Goal: Transaction & Acquisition: Purchase product/service

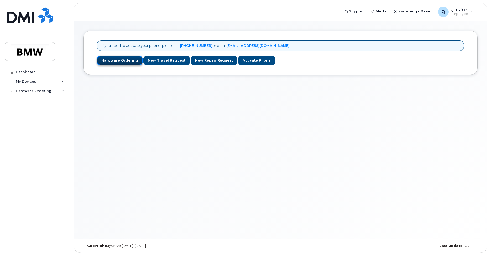
click at [108, 59] on link "Hardware Ordering" at bounding box center [120, 61] width 46 height 10
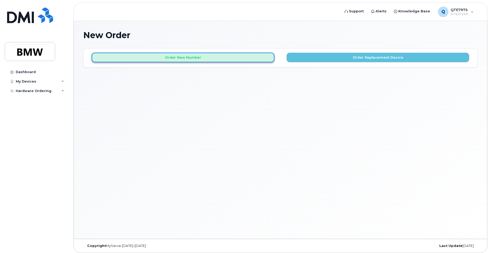
click at [158, 55] on button "Order New Number" at bounding box center [183, 58] width 183 height 10
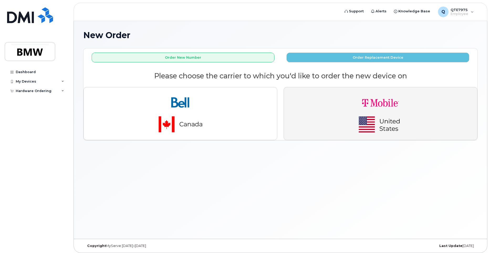
click at [416, 117] on img "button" at bounding box center [381, 113] width 74 height 44
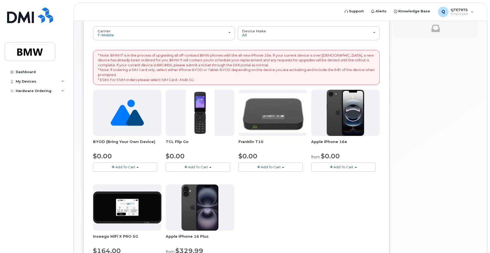
scroll to position [79, 0]
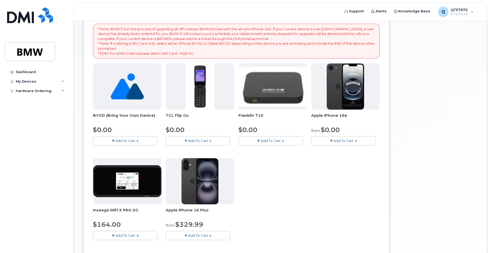
click at [342, 107] on img at bounding box center [346, 86] width 38 height 46
click at [326, 140] on button "Add To Cart" at bounding box center [343, 140] width 64 height 9
click at [344, 150] on link "$0.00 - 30 Month Activation (128GB)" at bounding box center [350, 150] width 76 height 7
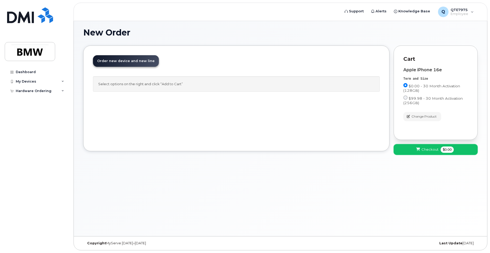
click at [447, 147] on span "$0.00" at bounding box center [447, 149] width 13 height 6
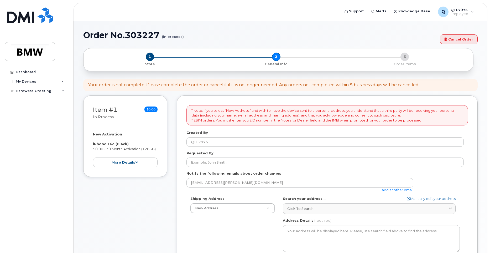
select select
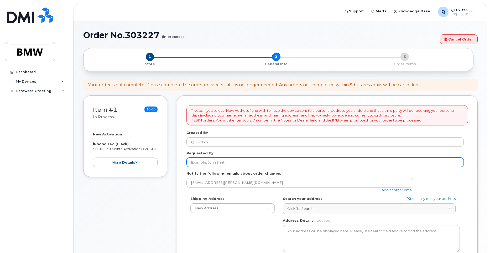
click at [215, 161] on input "Requested By" at bounding box center [324, 161] width 277 height 9
type input "[PERSON_NAME]"
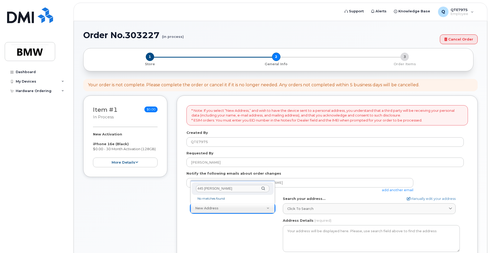
type input "445 Ellen St"
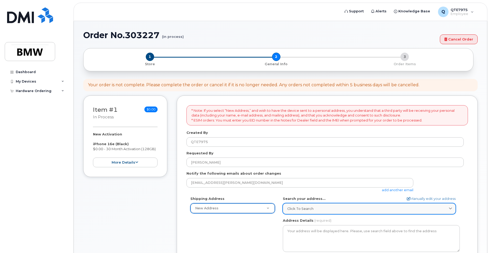
click at [332, 208] on div "Click to search" at bounding box center [369, 208] width 164 height 5
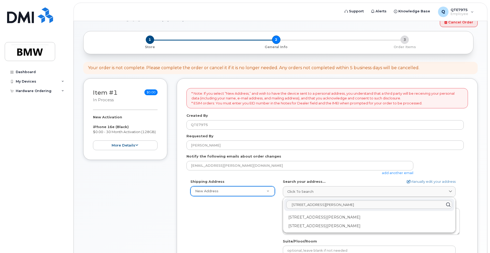
scroll to position [53, 0]
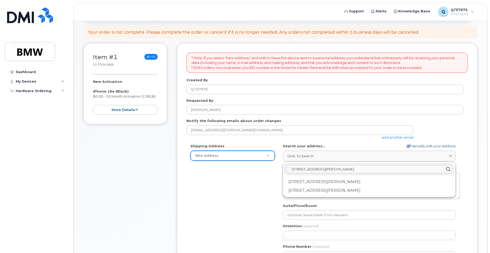
type input "445 Ellen St"
click at [412, 145] on link "Manually edit your address" at bounding box center [431, 145] width 49 height 5
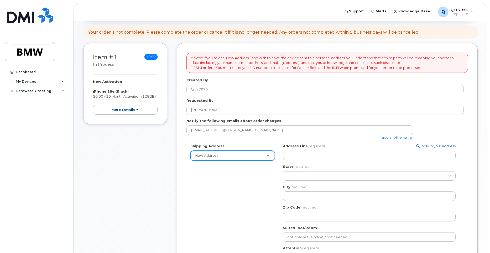
select select
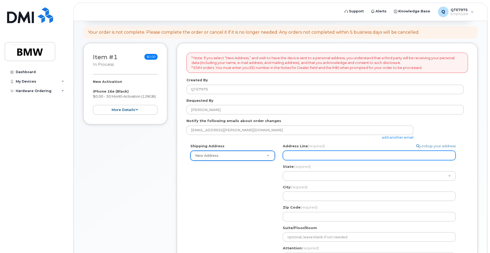
click at [397, 152] on input "Address Line (required)" at bounding box center [369, 154] width 173 height 9
select select
type input "4"
select select
type input "44"
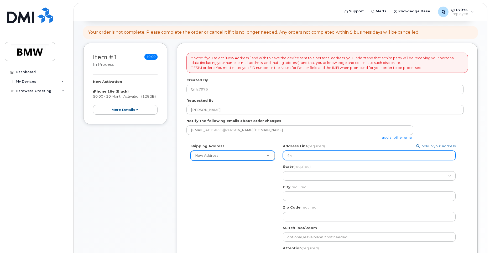
select select
type input "445"
select select
type input "445 E"
select select
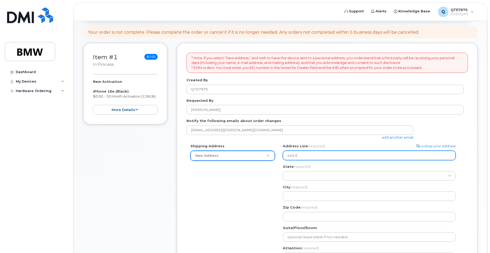
type input "445 El"
select select
type input "445 Ell"
select select
type input "445 Elle"
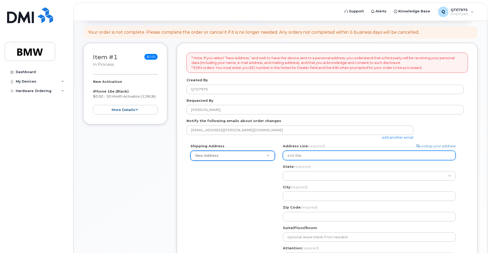
select select
type input "445 Ellen"
select select
type input "445 Ellen S"
select select
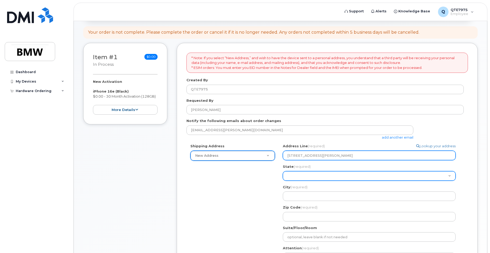
type input "445 Ellen St"
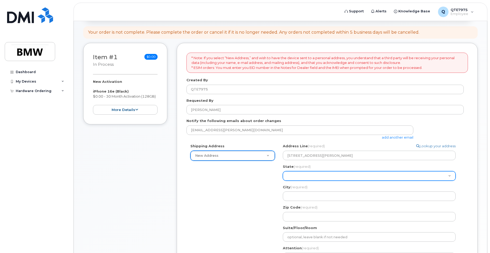
click at [362, 174] on select "Alabama Alaska American Samoa Arizona Arkansas California Colorado Connecticut …" at bounding box center [369, 175] width 173 height 9
click at [369, 180] on select "Alabama Alaska American Samoa Arizona Arkansas California Colorado Connecticut …" at bounding box center [369, 175] width 173 height 9
select select "SC"
click at [283, 171] on select "Alabama Alaska American Samoa Arizona Arkansas California Colorado Connecticut …" at bounding box center [369, 175] width 173 height 9
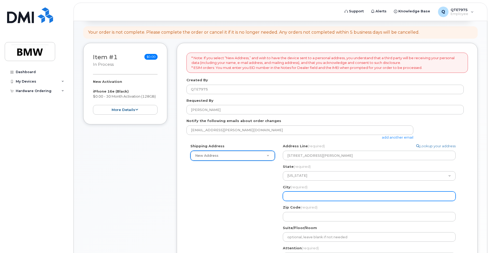
click at [298, 193] on input "City (required)" at bounding box center [369, 195] width 173 height 9
select select
type input "A"
select select
type input "An"
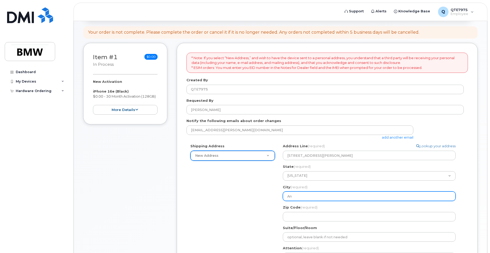
select select
type input "And"
select select
type input "Ande"
select select
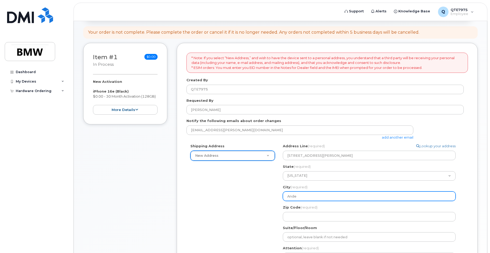
type input "Ander"
select select
type input "Anders"
select select
type input "Anderso"
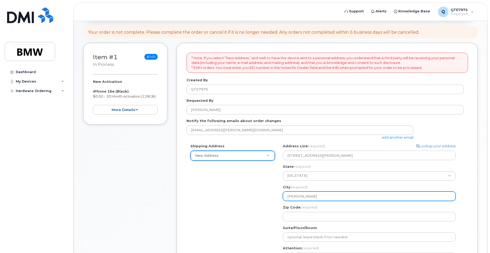
select select
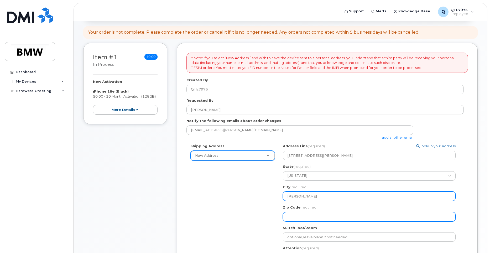
type input "Anderson"
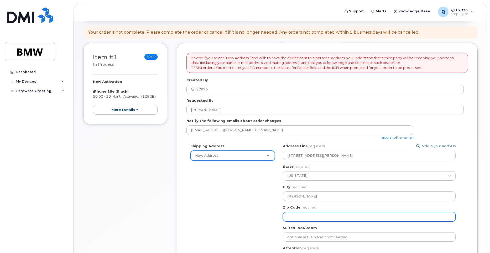
click at [319, 216] on input "Zip Code (required)" at bounding box center [369, 216] width 173 height 9
select select
type input "2"
select select
type input "29"
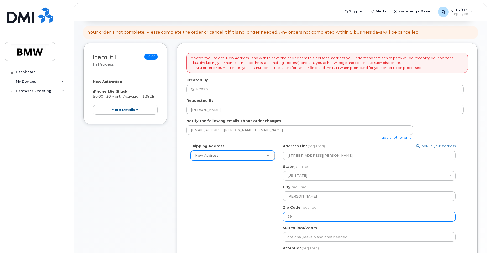
select select
type input "296"
select select
type input "2964"
select select
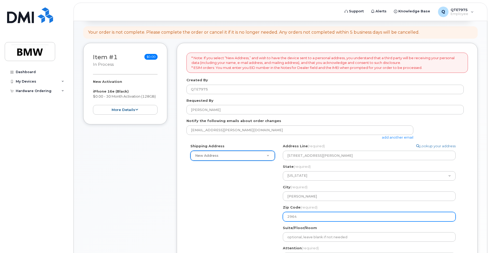
type input "29642"
select select
type input "2964"
select select
type input "296"
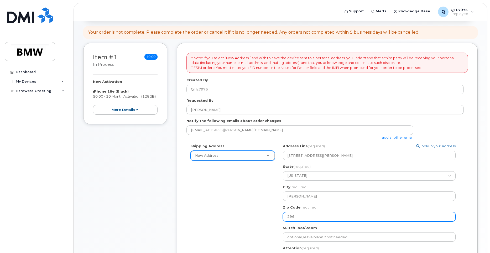
select select
type input "2962"
select select
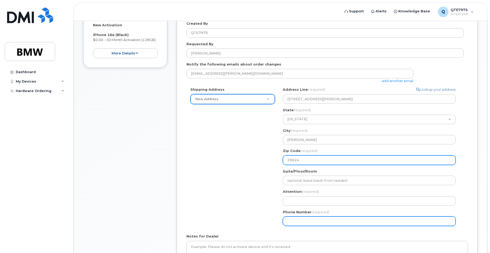
scroll to position [131, 0]
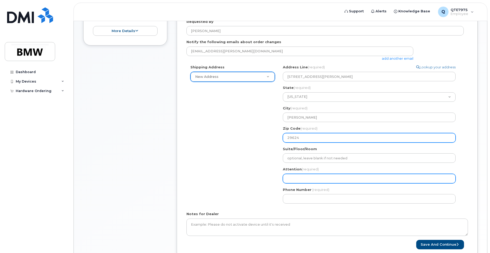
type input "29624"
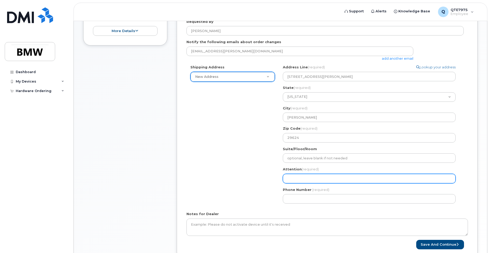
click at [301, 176] on input "Attention (required)" at bounding box center [369, 178] width 173 height 9
select select
type input "O"
select select
type input "Om"
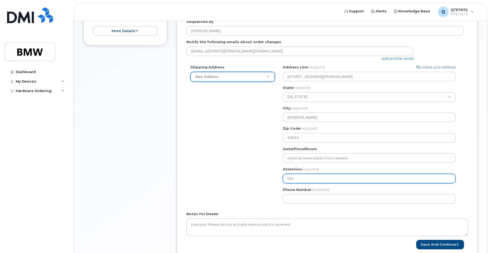
select select
type input "Oma"
select select
type input "Omar"
select select
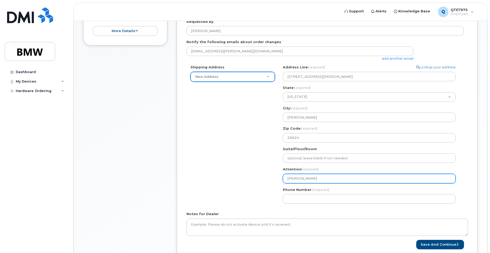
type input "Omari"
select select
type input "Omari S"
select select
type input "Omari Sp"
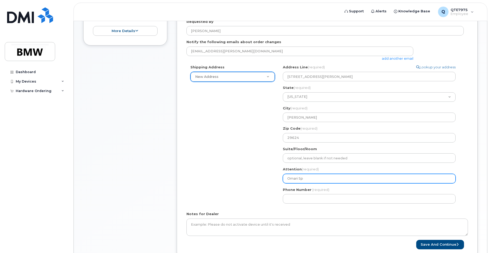
select select
type input "Omari Spe"
select select
type input "Omari Spen"
select select
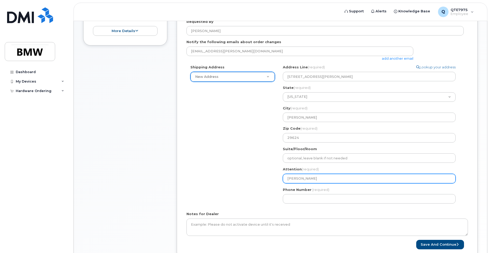
type input "Omari Spenc"
select select
type input "Omari Spence"
select select
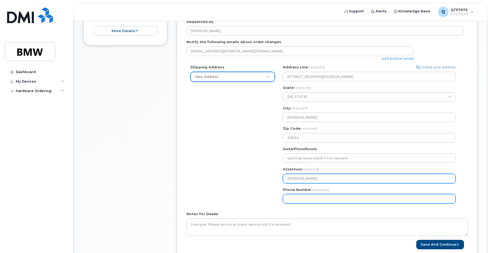
type input "[PERSON_NAME]"
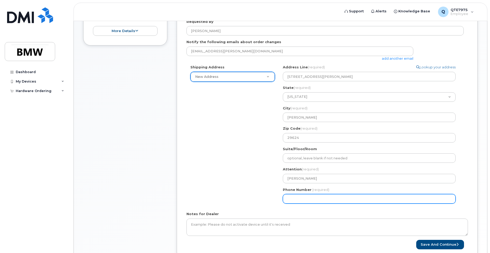
click at [319, 200] on input "Phone Number" at bounding box center [369, 198] width 173 height 9
type input "864563451"
select select
type input "8645634511"
click at [301, 200] on input "8645634511" at bounding box center [369, 198] width 173 height 9
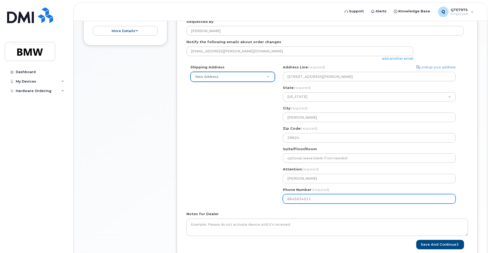
select select
click at [293, 199] on input "Phone Number" at bounding box center [369, 198] width 173 height 9
click at [294, 199] on input "Phone Number" at bounding box center [369, 198] width 173 height 9
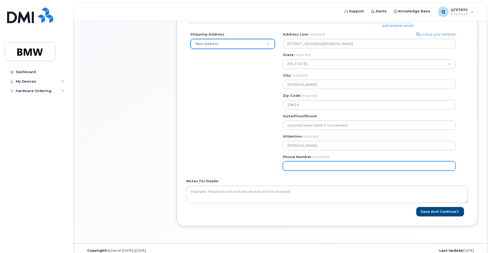
scroll to position [171, 0]
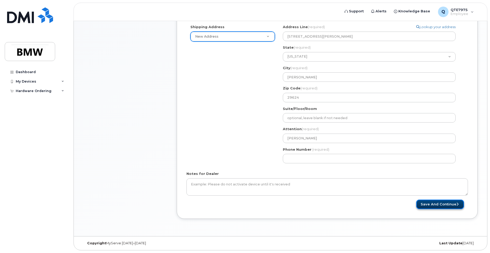
click at [462, 204] on button "Save and Continue" at bounding box center [440, 204] width 48 height 10
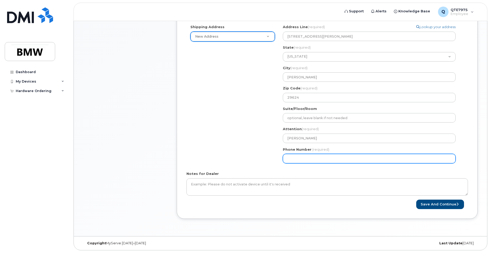
click at [303, 158] on input "Phone Number" at bounding box center [369, 158] width 173 height 9
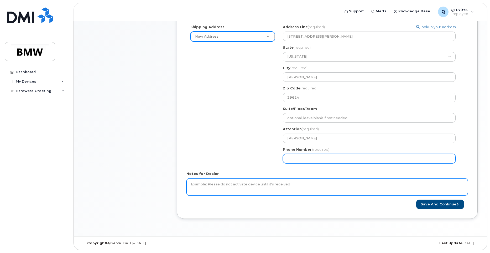
select select
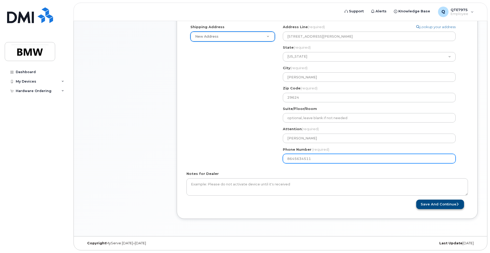
type input "8645634511"
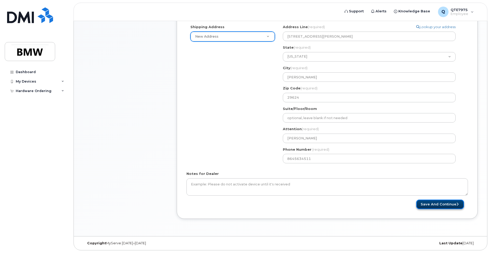
click at [436, 206] on button "Save and Continue" at bounding box center [440, 204] width 48 height 10
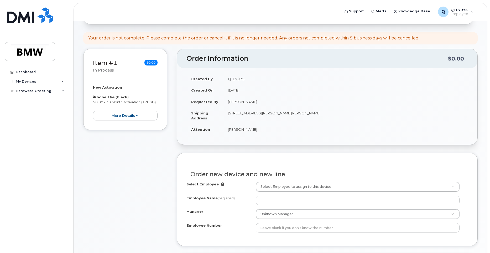
scroll to position [105, 0]
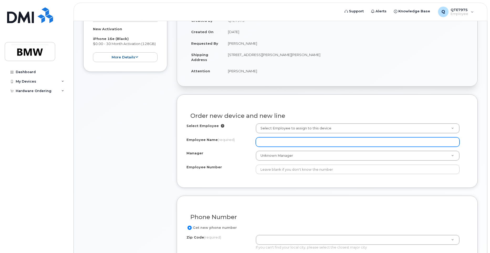
click at [260, 142] on input "Employee Name (required)" at bounding box center [358, 141] width 204 height 9
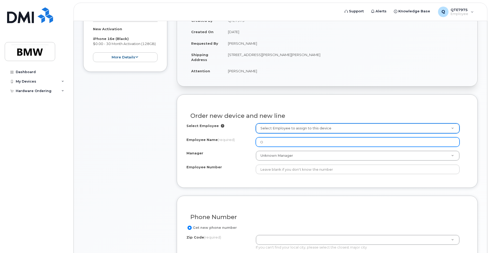
type input "O"
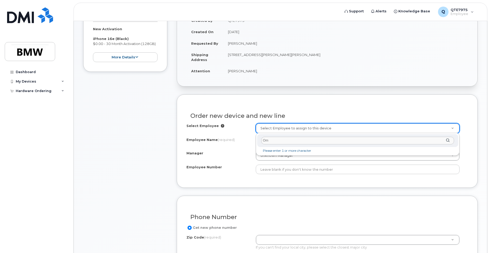
type input "O"
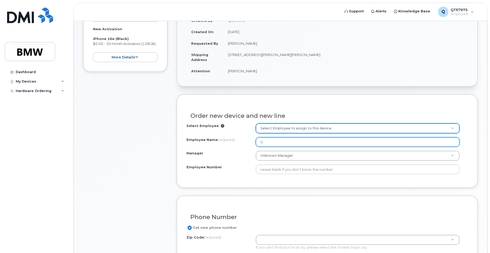
click at [269, 142] on input "O" at bounding box center [358, 141] width 204 height 9
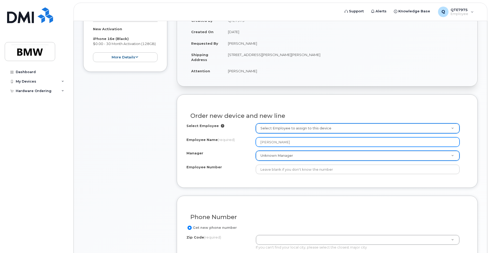
type input "Omari Spencer"
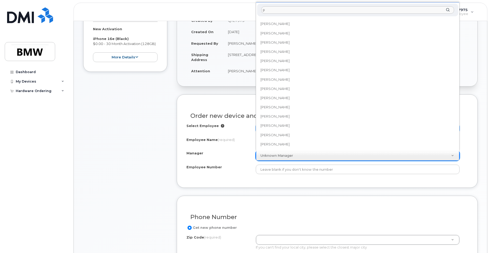
scroll to position [0, 0]
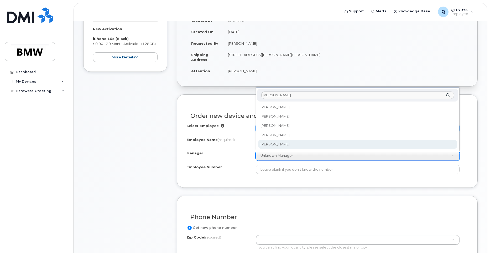
type input "peter"
select select "1905493"
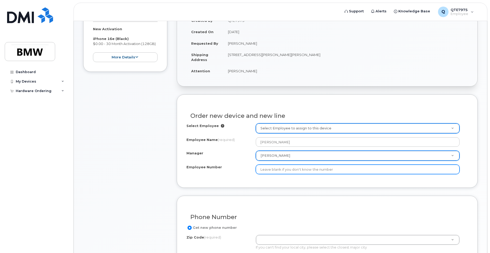
click at [297, 166] on input "Employee Number" at bounding box center [358, 168] width 204 height 9
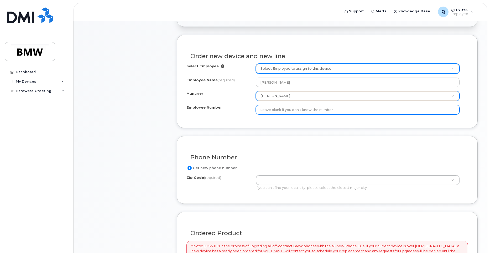
scroll to position [184, 0]
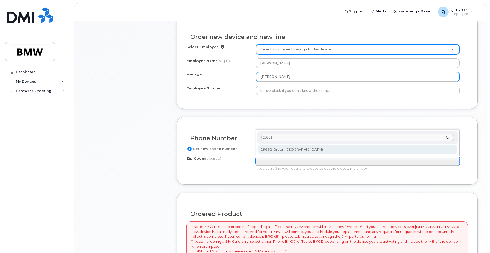
type input "29651"
type input "29651 (Greer, SC)"
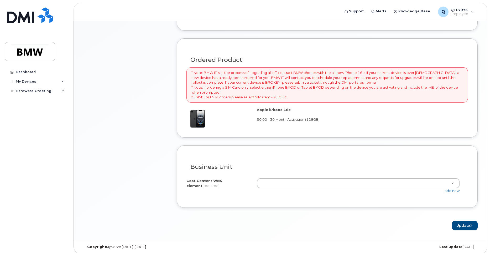
scroll to position [341, 0]
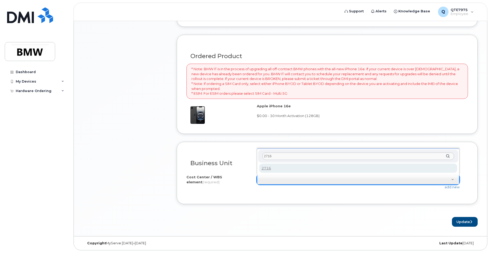
type input "2716"
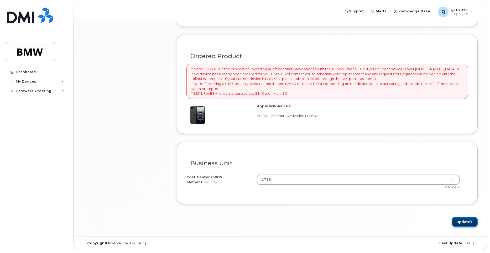
drag, startPoint x: 472, startPoint y: 218, endPoint x: 470, endPoint y: 218, distance: 2.6
click at [472, 218] on button "Update" at bounding box center [465, 222] width 26 height 10
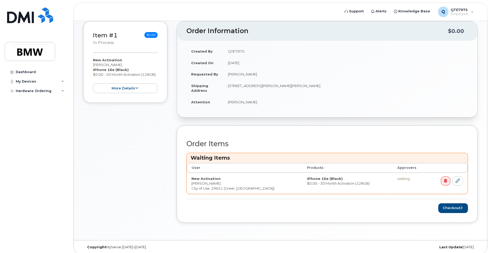
scroll to position [101, 0]
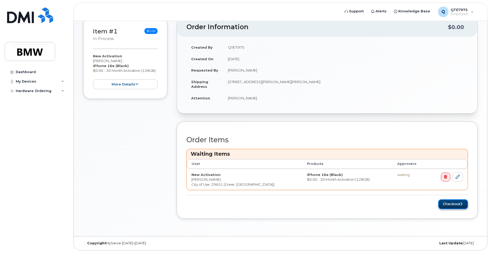
click at [446, 201] on button "Checkout" at bounding box center [453, 204] width 30 height 10
